Goal: Task Accomplishment & Management: Manage account settings

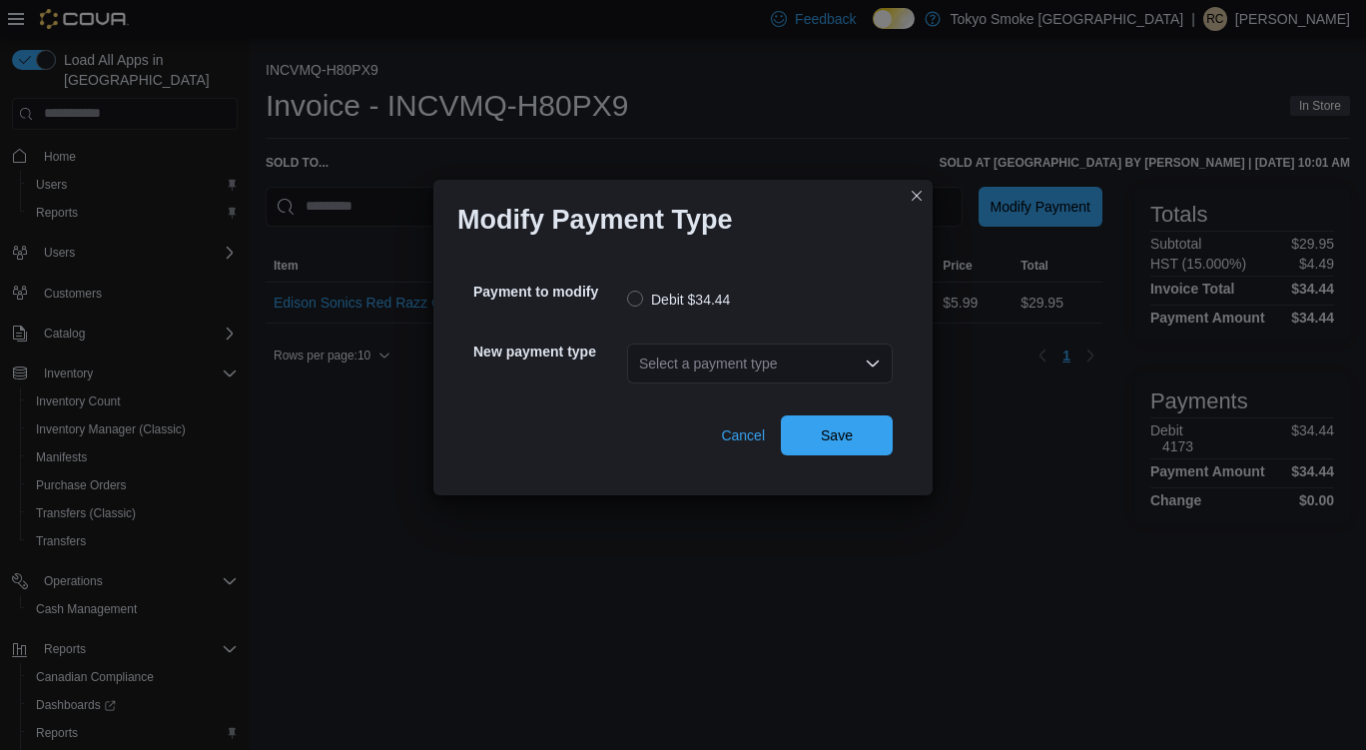
click at [748, 362] on div "Select a payment type" at bounding box center [760, 363] width 266 height 40
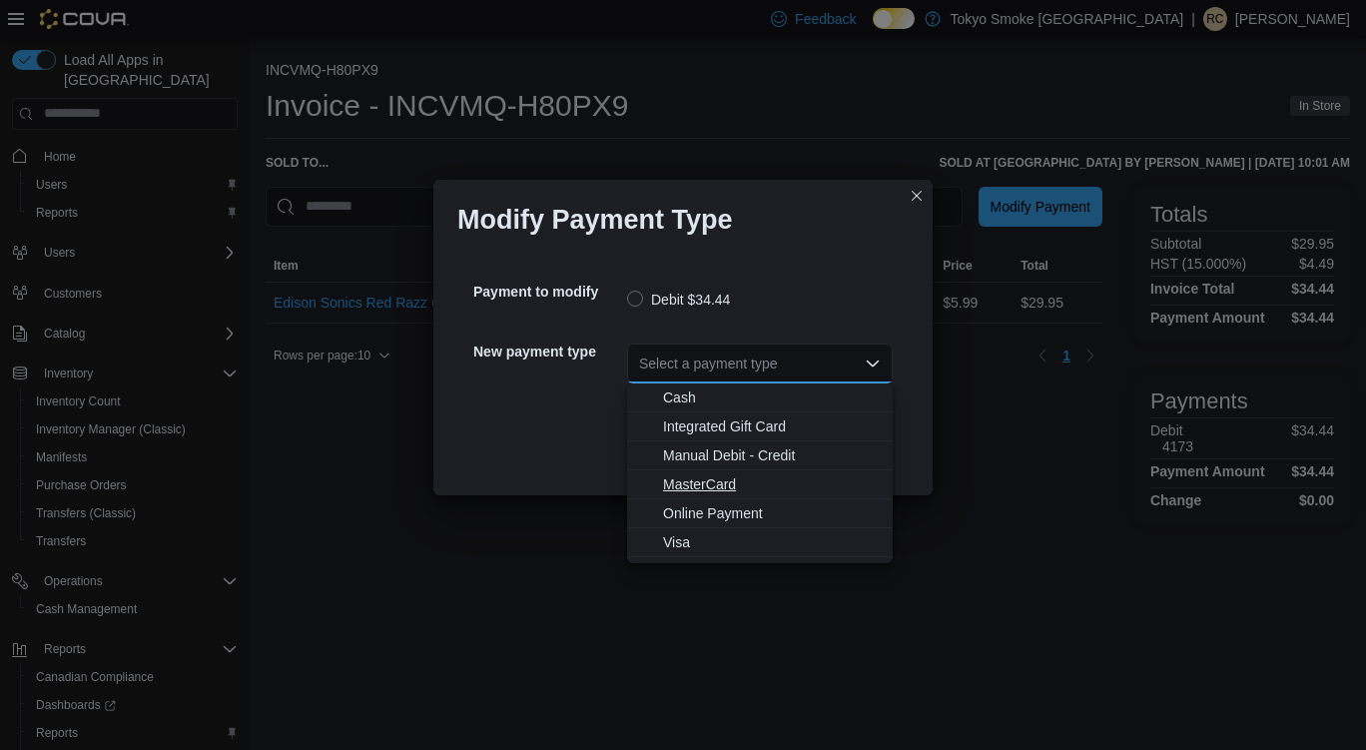
click at [702, 474] on span "MasterCard" at bounding box center [772, 484] width 218 height 20
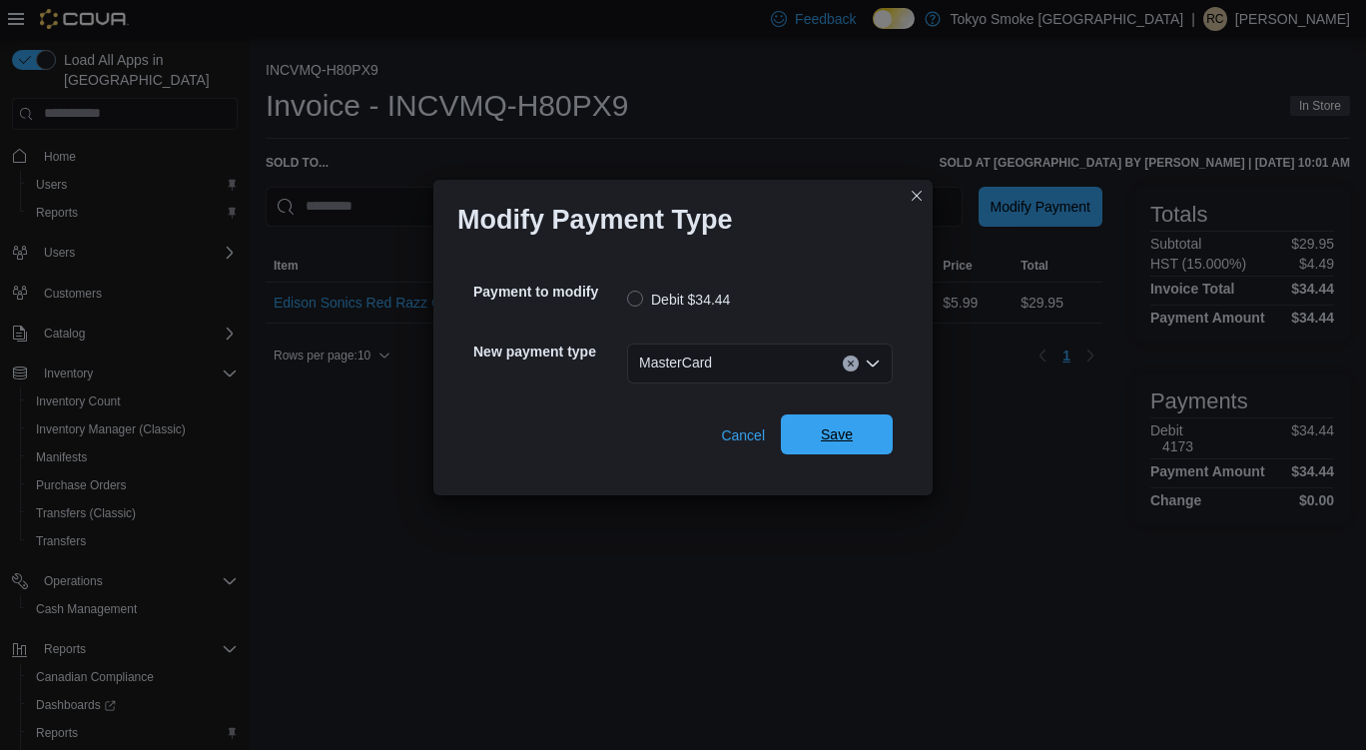
click at [870, 441] on span "Save" at bounding box center [837, 434] width 88 height 40
